Goal: Complete application form

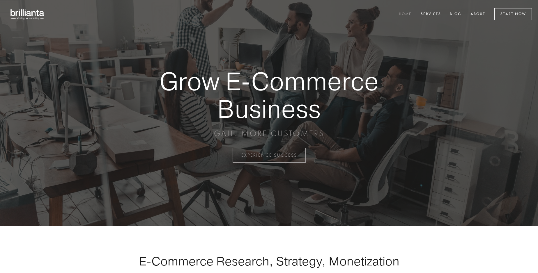
scroll to position [1525, 0]
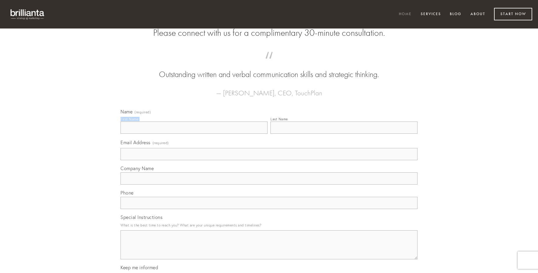
type input "[DEMOGRAPHIC_DATA][PERSON_NAME]"
click at [344, 134] on input "Last Name" at bounding box center [343, 128] width 147 height 12
type input "[DEMOGRAPHIC_DATA][PERSON_NAME]"
click at [269, 160] on input "Email Address (required)" at bounding box center [268, 154] width 297 height 12
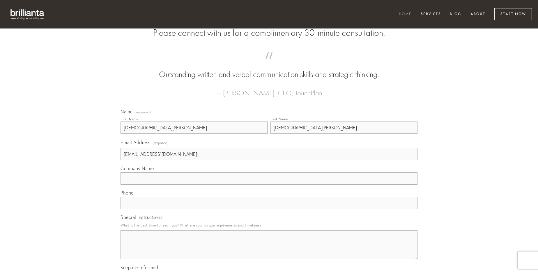
type input "[EMAIL_ADDRESS][DOMAIN_NAME]"
click at [269, 185] on input "Company Name" at bounding box center [268, 179] width 297 height 12
type input "comitatus"
click at [269, 209] on input "text" at bounding box center [268, 203] width 297 height 12
click at [269, 250] on textarea "Special Instructions" at bounding box center [268, 244] width 297 height 29
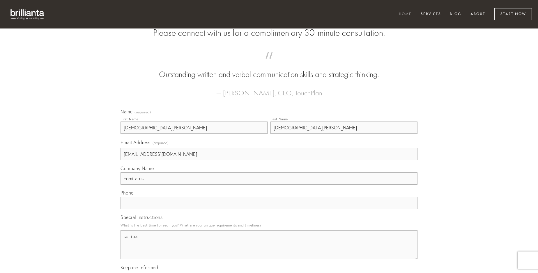
type textarea "spiritus"
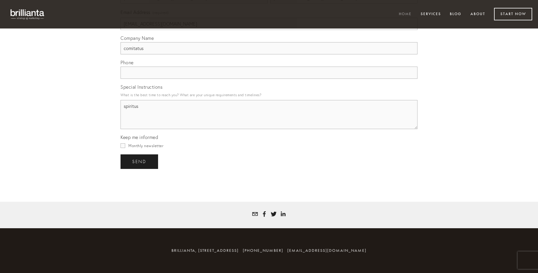
click at [140, 161] on span "send" at bounding box center [139, 161] width 14 height 5
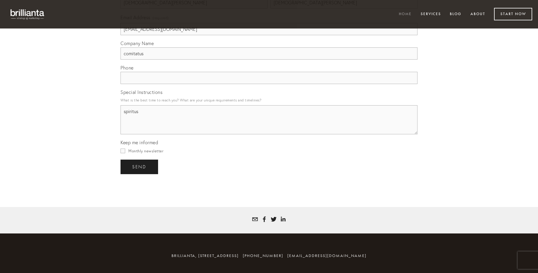
scroll to position [1508, 0]
